Goal: Task Accomplishment & Management: Use online tool/utility

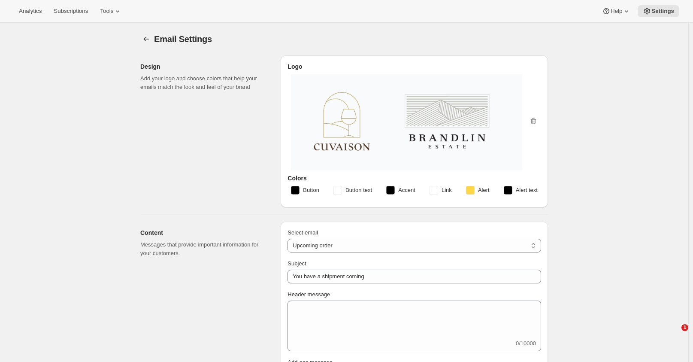
select select "subscriptionMessage"
select select "5"
select select "15"
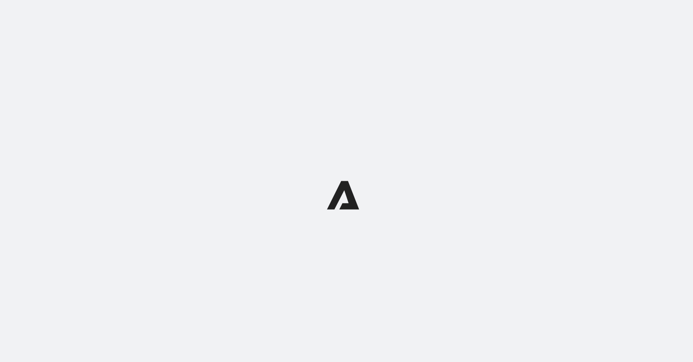
select select "subscriptionMessage"
select select "5"
select select "15"
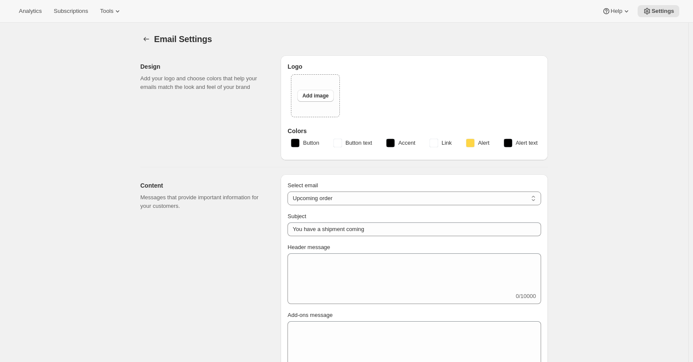
type input "Two Estates"
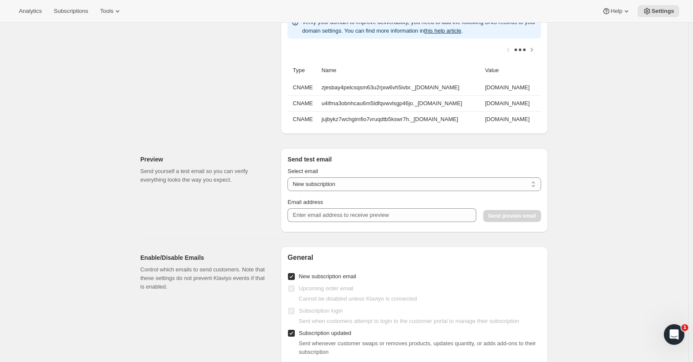
scroll to position [772, 0]
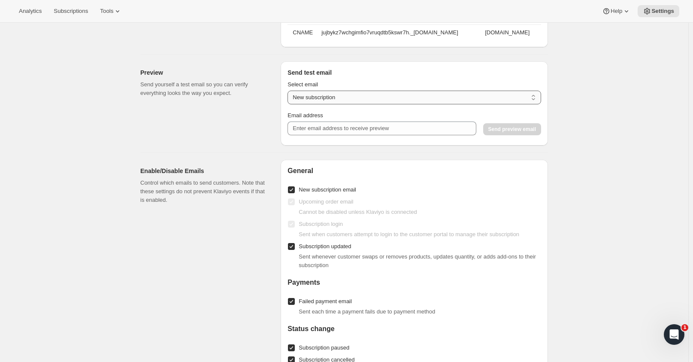
click at [536, 104] on select "New subscription Upcoming order Payment failure Delayed subscription Updated su…" at bounding box center [413, 97] width 253 height 14
click at [533, 99] on select "New subscription Upcoming order Payment failure Delayed subscription Updated su…" at bounding box center [413, 97] width 253 height 14
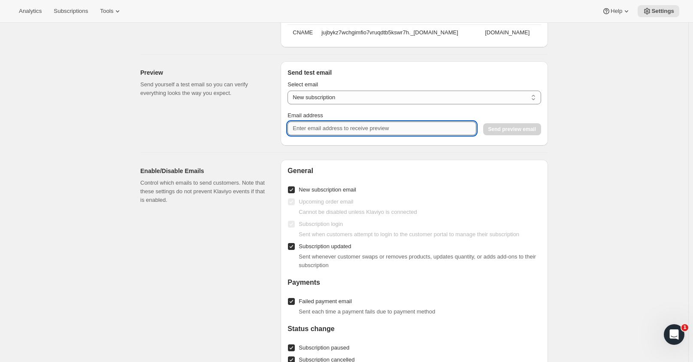
click at [395, 135] on input "Email address" at bounding box center [381, 128] width 188 height 14
type input "kmurray@tewines.com"
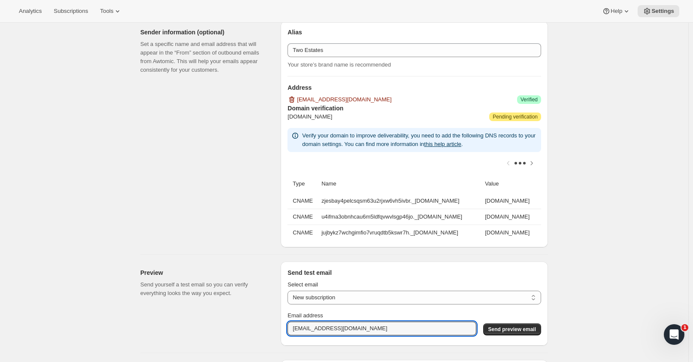
scroll to position [564, 0]
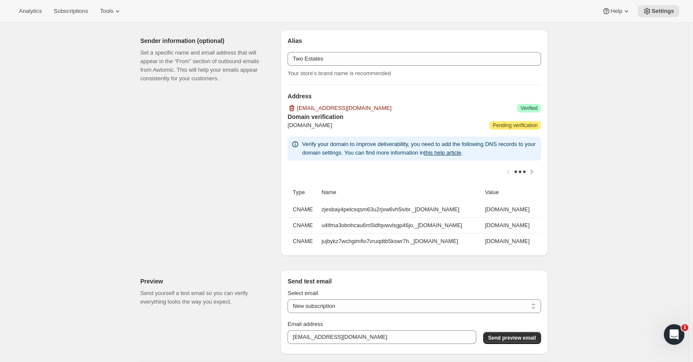
click at [309, 119] on h3 "Domain verification" at bounding box center [413, 116] width 253 height 9
click at [312, 126] on span "cuvaison.com" at bounding box center [309, 125] width 45 height 9
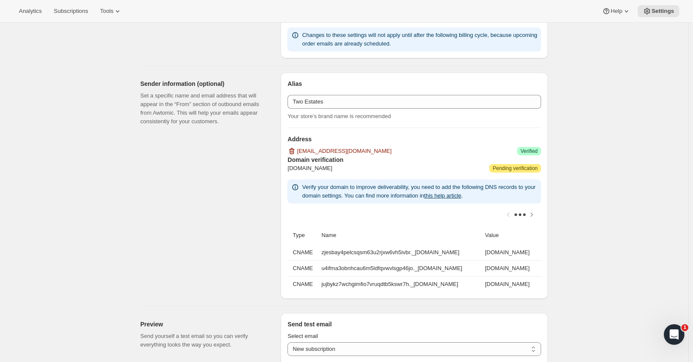
scroll to position [478, 0]
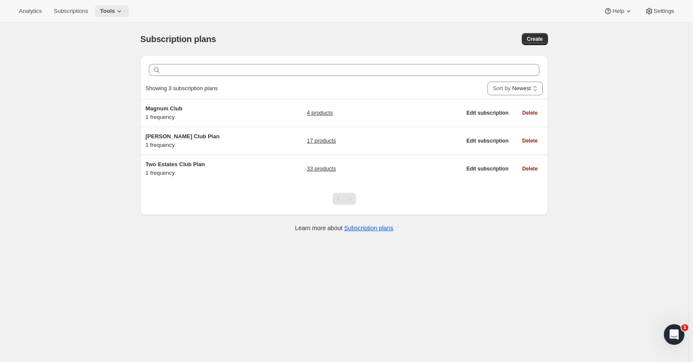
click at [108, 12] on span "Tools" at bounding box center [107, 11] width 15 height 7
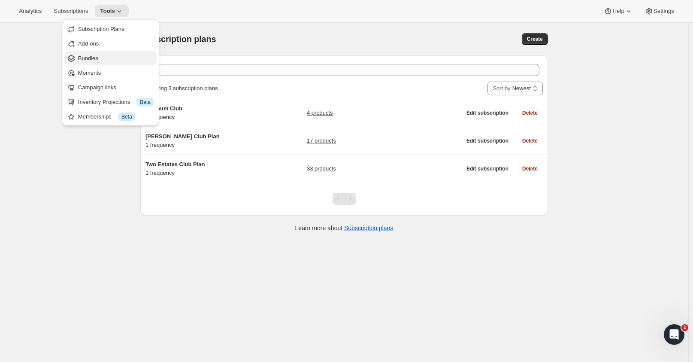
click at [87, 57] on span "Bundles" at bounding box center [88, 58] width 20 height 6
